Goal: Task Accomplishment & Management: Use online tool/utility

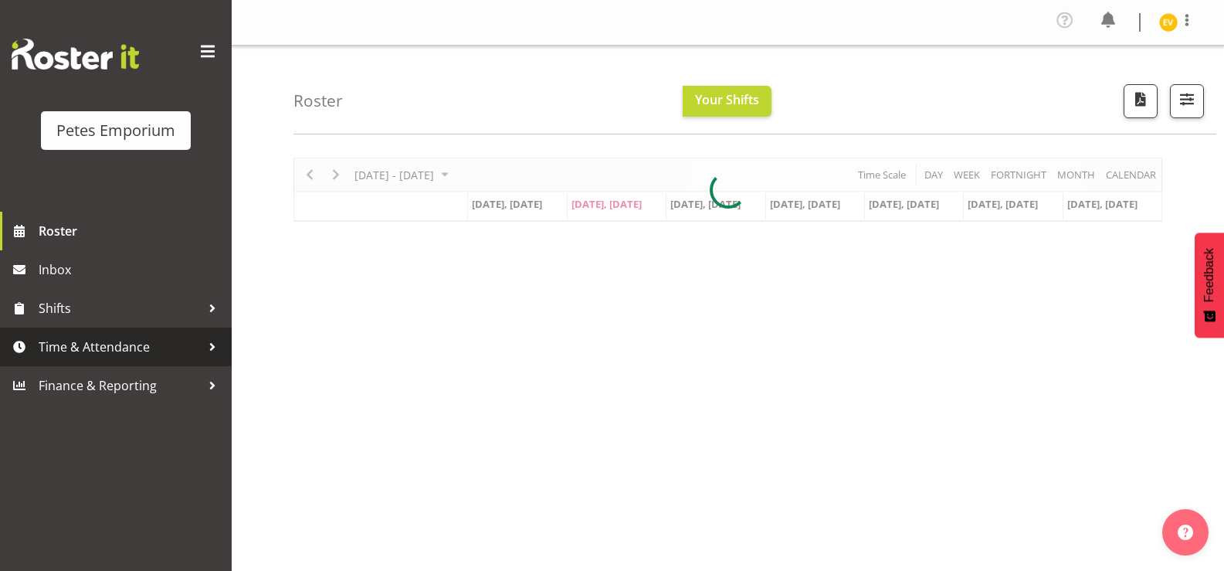
click at [195, 348] on span "Time & Attendance" at bounding box center [120, 346] width 162 height 23
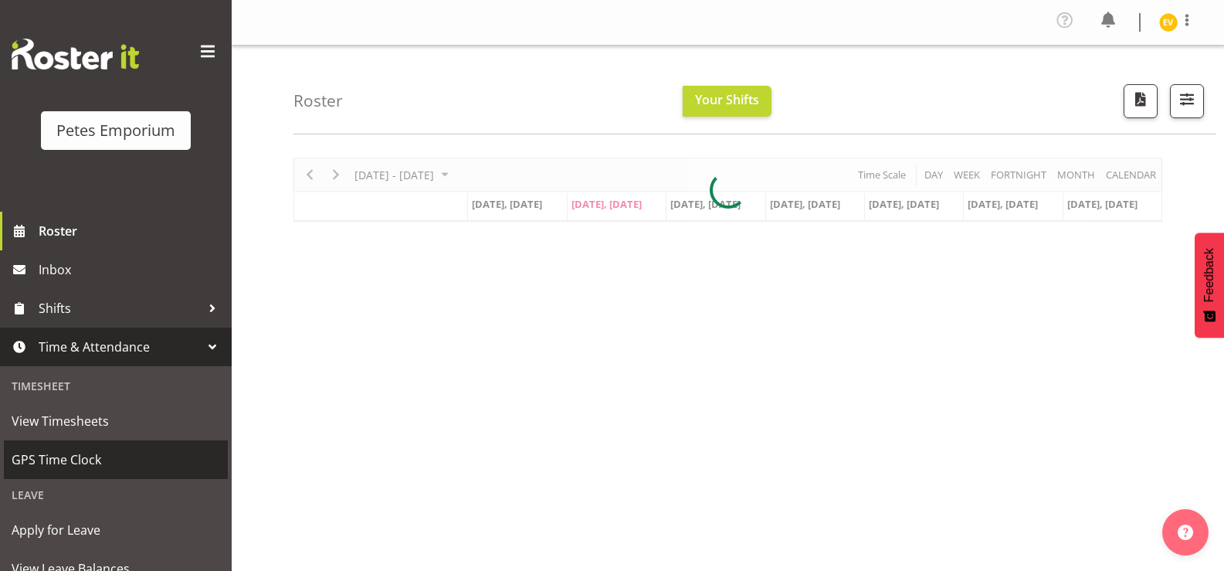
click at [146, 473] on link "GPS Time Clock" at bounding box center [116, 459] width 224 height 39
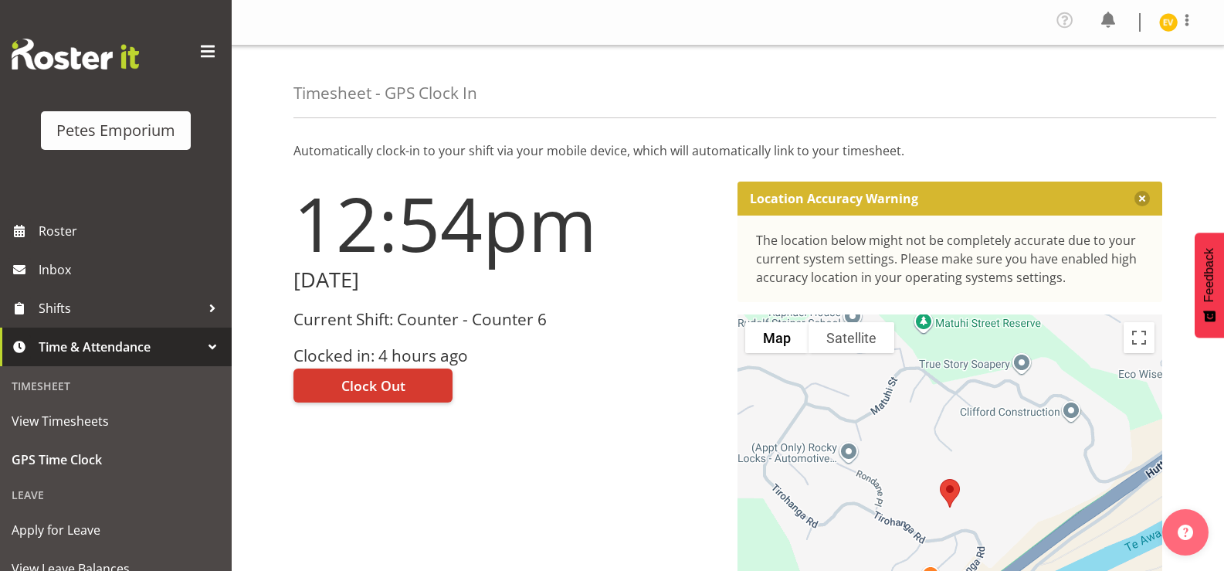
click at [665, 214] on h1 "12:54pm" at bounding box center [507, 223] width 426 height 83
click at [395, 381] on span "Clock Out" at bounding box center [373, 385] width 64 height 20
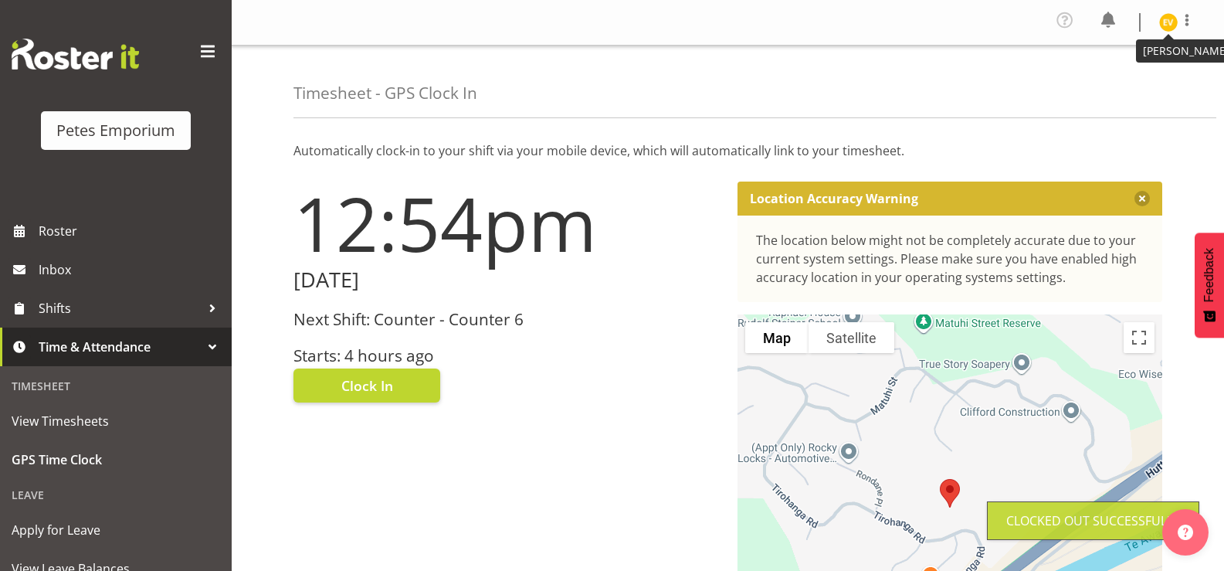
click at [1171, 21] on img at bounding box center [1168, 22] width 19 height 19
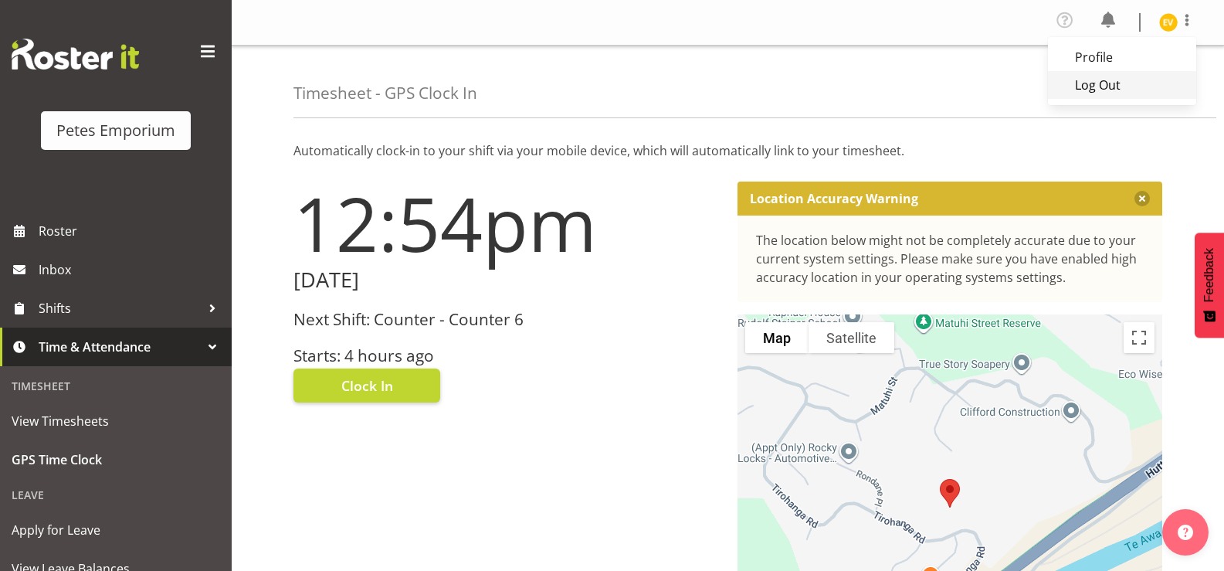
click at [1117, 80] on link "Log Out" at bounding box center [1122, 85] width 148 height 28
